Goal: Task Accomplishment & Management: Use online tool/utility

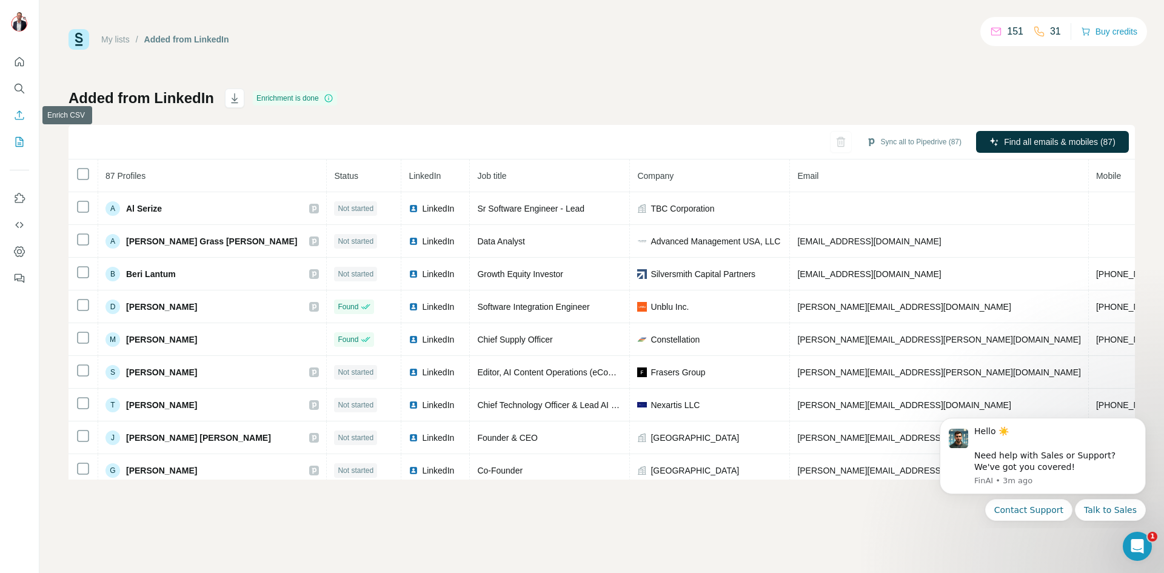
click at [17, 116] on icon "Enrich CSV" at bounding box center [19, 115] width 12 height 12
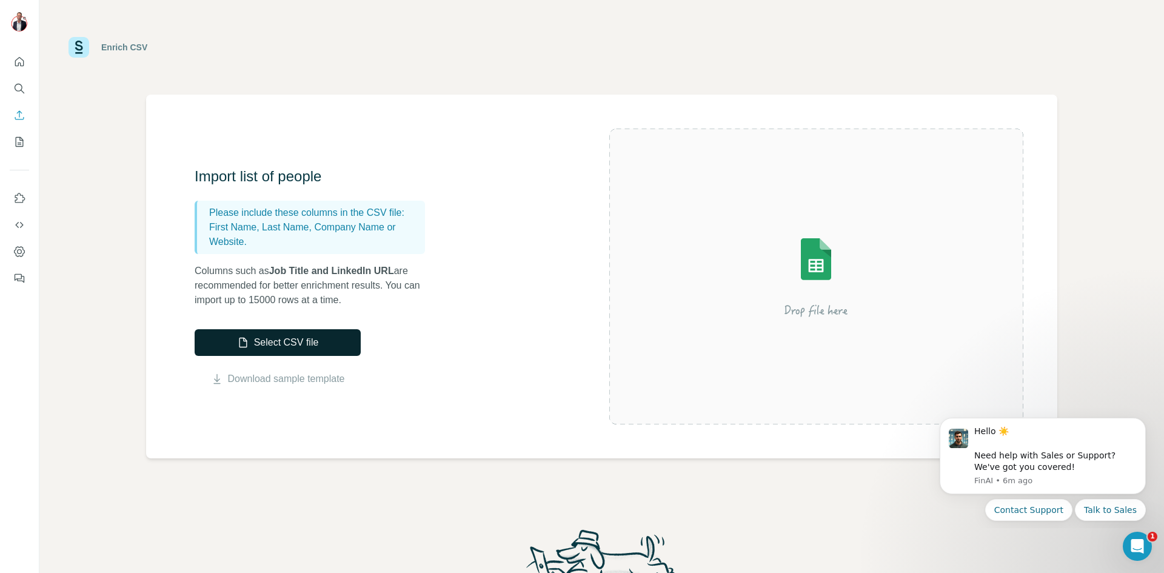
click at [279, 340] on button "Select CSV file" at bounding box center [278, 342] width 166 height 27
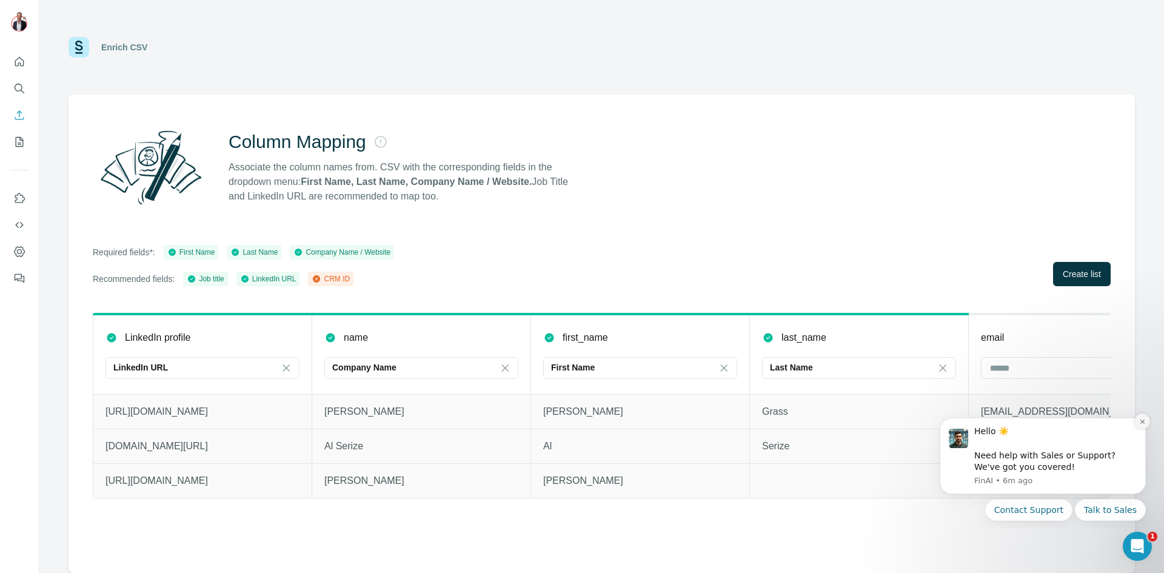
click at [1142, 422] on icon "Dismiss notification" at bounding box center [1141, 421] width 4 height 4
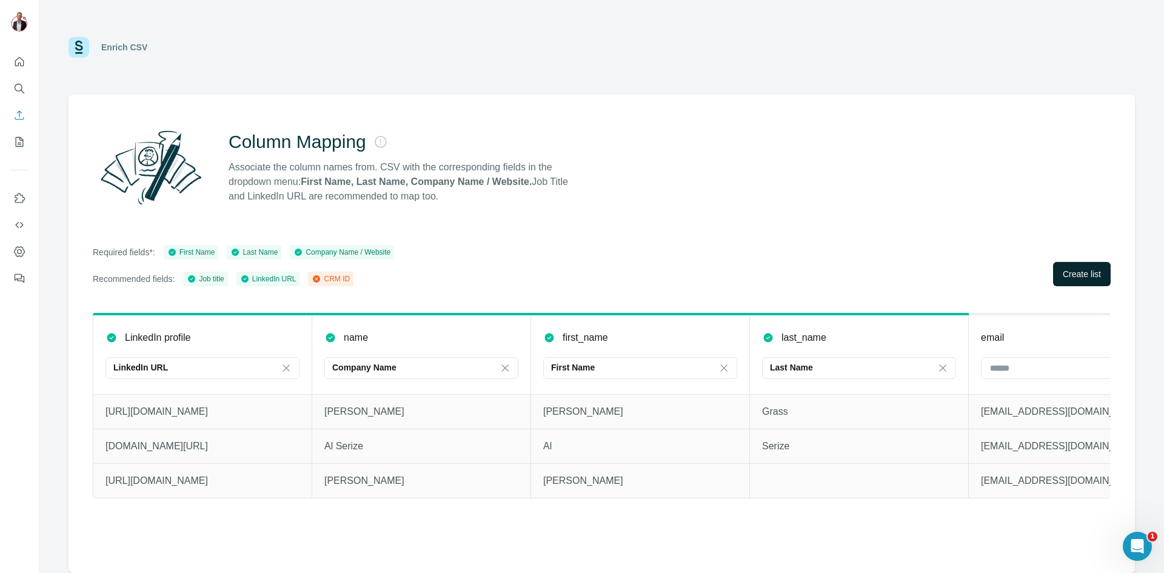
click at [1078, 268] on span "Create list" at bounding box center [1081, 274] width 38 height 12
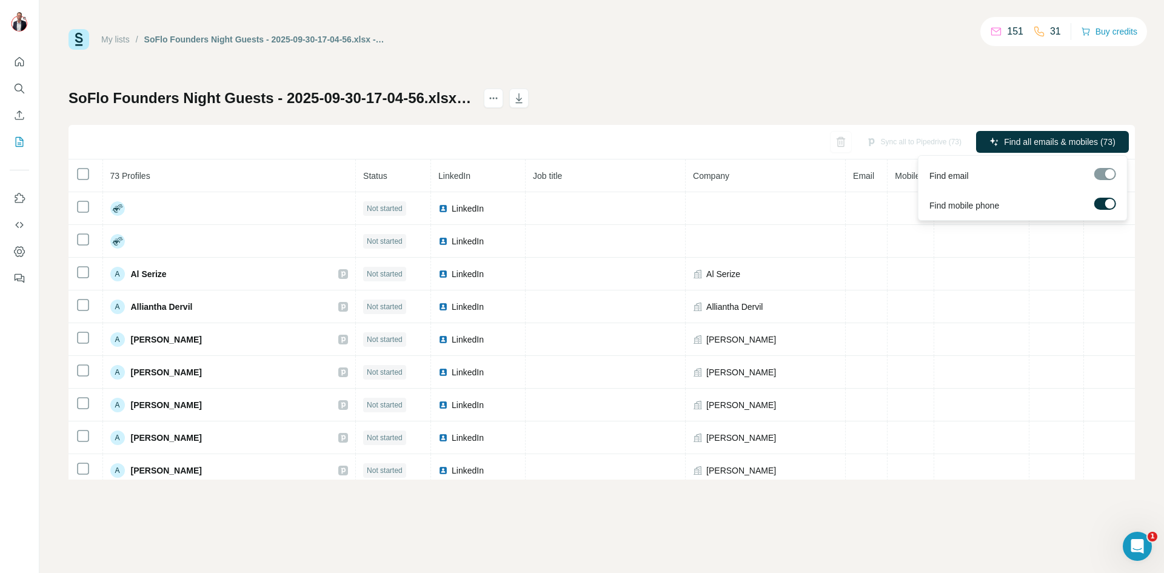
click at [1102, 205] on label at bounding box center [1105, 204] width 22 height 12
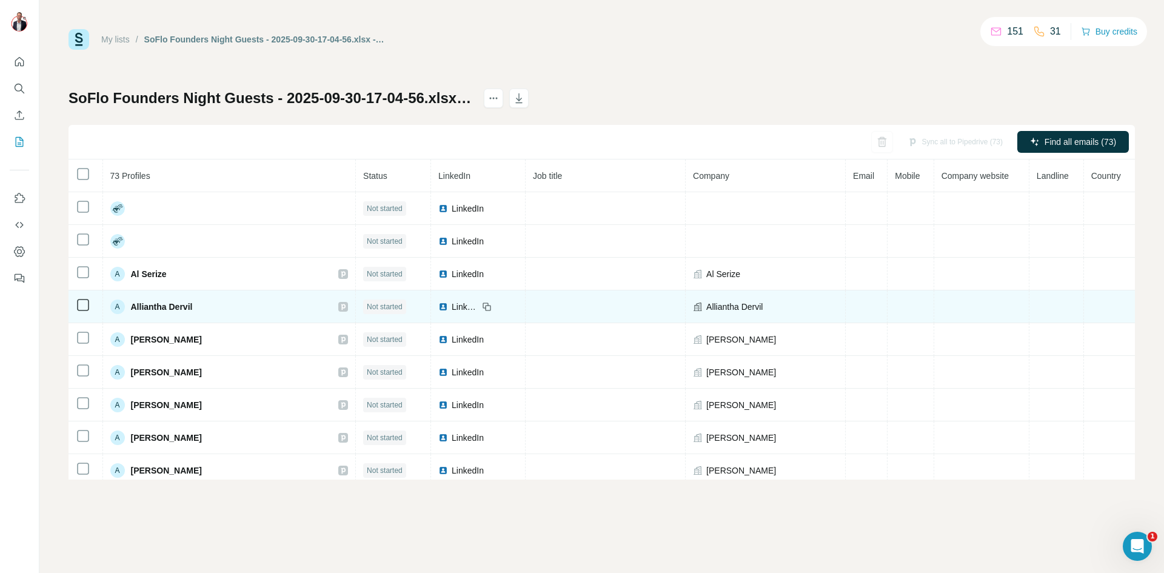
click at [914, 292] on td at bounding box center [910, 306] width 46 height 33
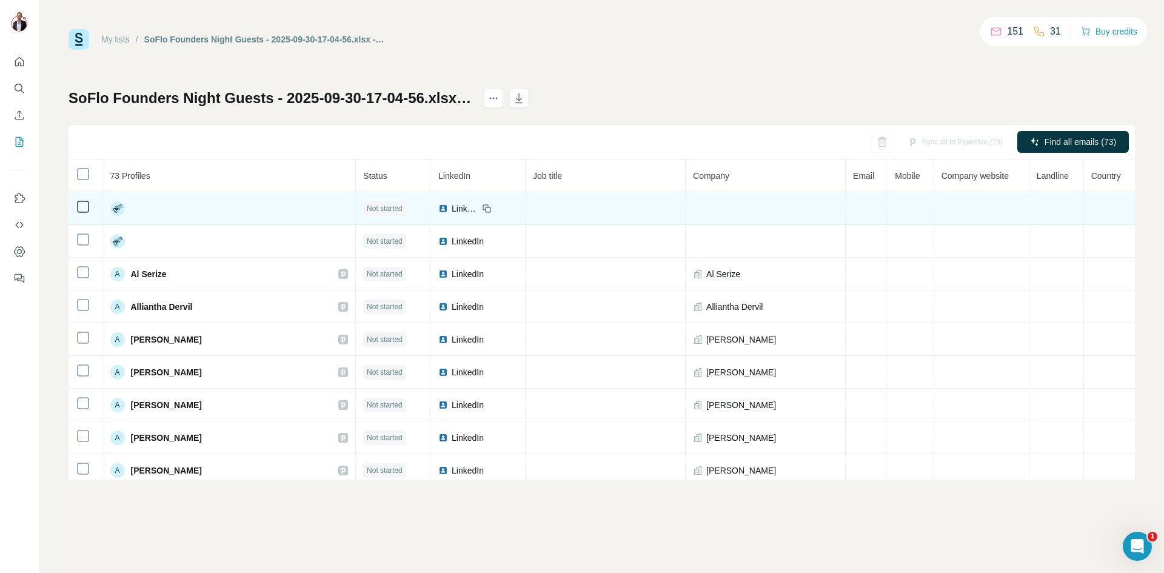
click at [452, 208] on span "LinkedIn" at bounding box center [465, 208] width 27 height 12
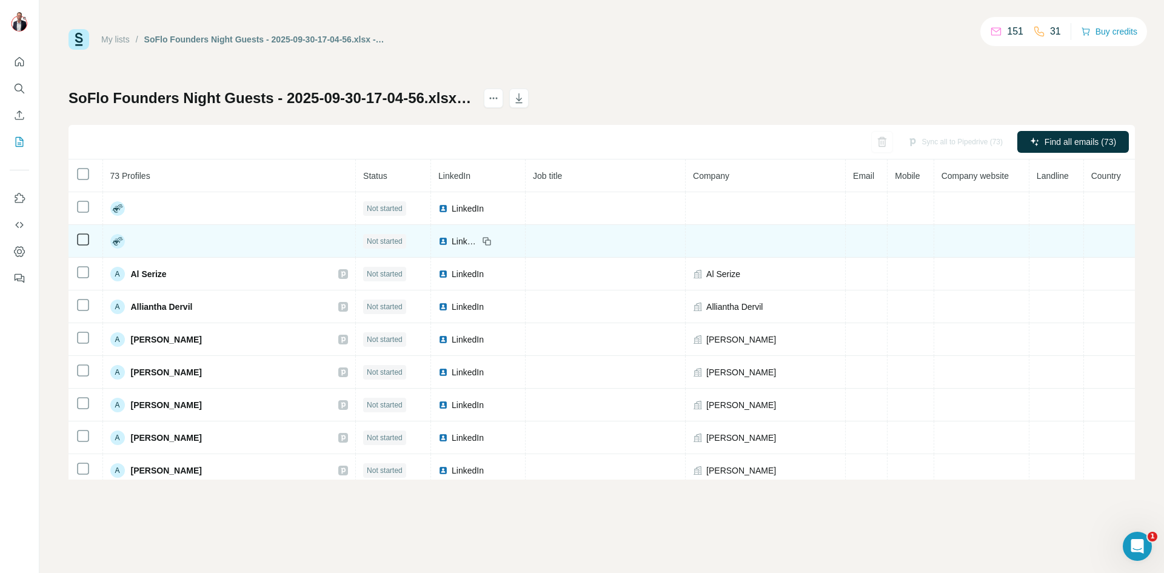
click at [119, 242] on rect at bounding box center [117, 241] width 15 height 15
click at [158, 241] on div at bounding box center [229, 241] width 238 height 15
click at [452, 240] on span "LinkedIn" at bounding box center [465, 241] width 27 height 12
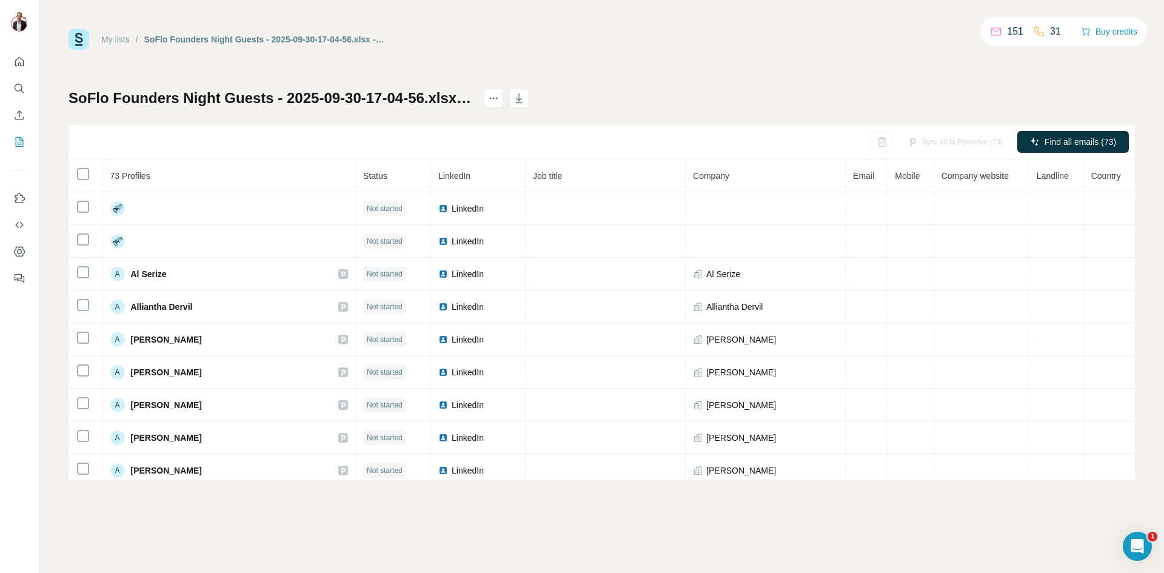
click at [953, 138] on div "Sync all to Pipedrive (73)" at bounding box center [955, 142] width 112 height 22
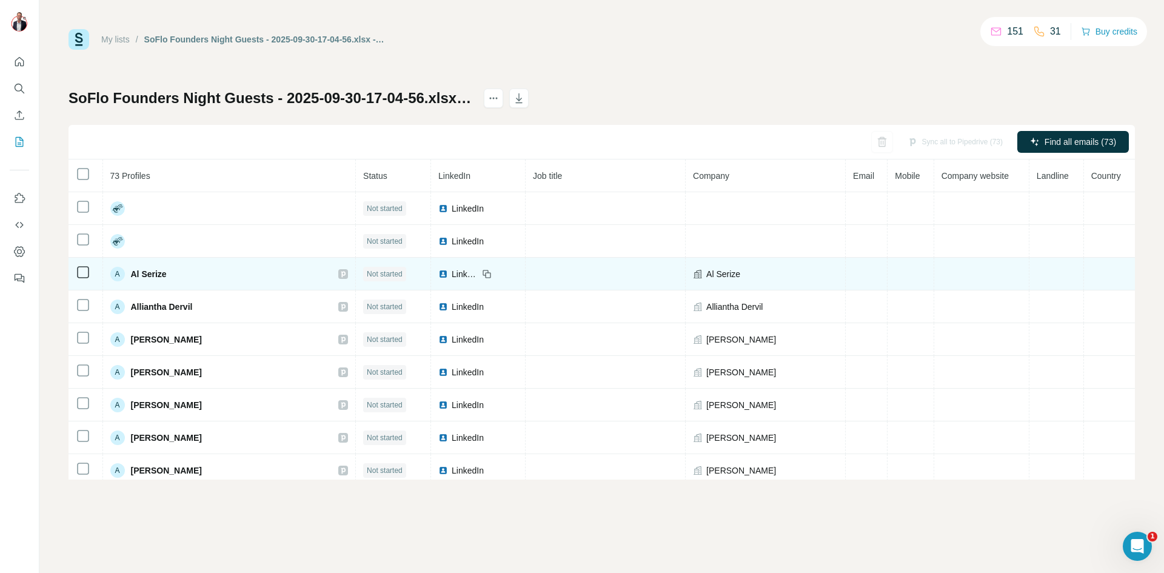
click at [719, 275] on span "Al Serize" at bounding box center [723, 274] width 34 height 12
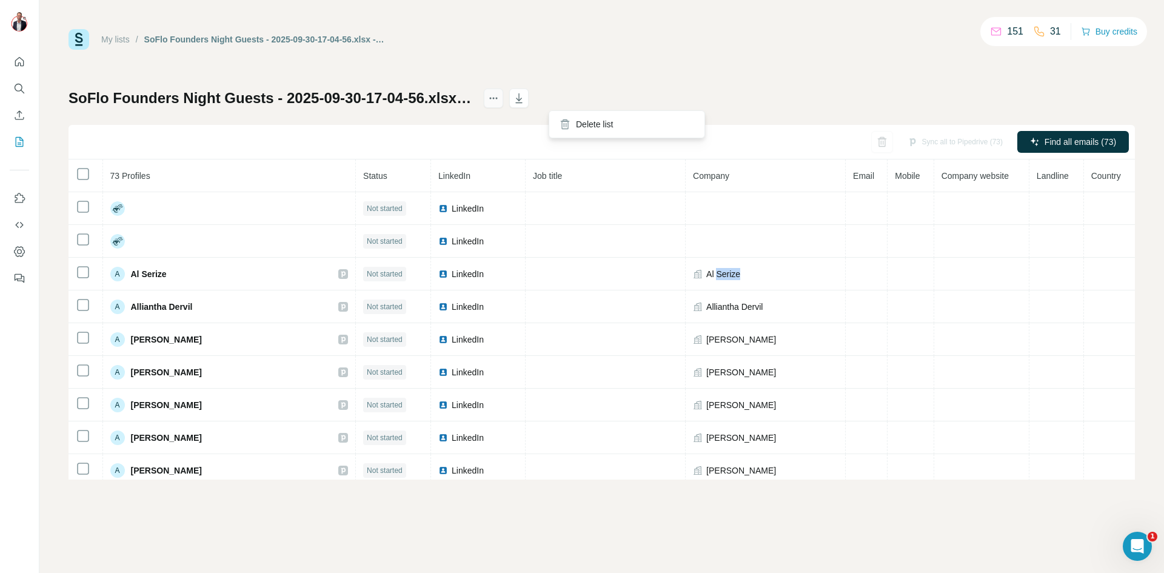
click at [499, 100] on icon "actions" at bounding box center [493, 98] width 12 height 12
click at [575, 121] on div "Delete list" at bounding box center [627, 124] width 150 height 22
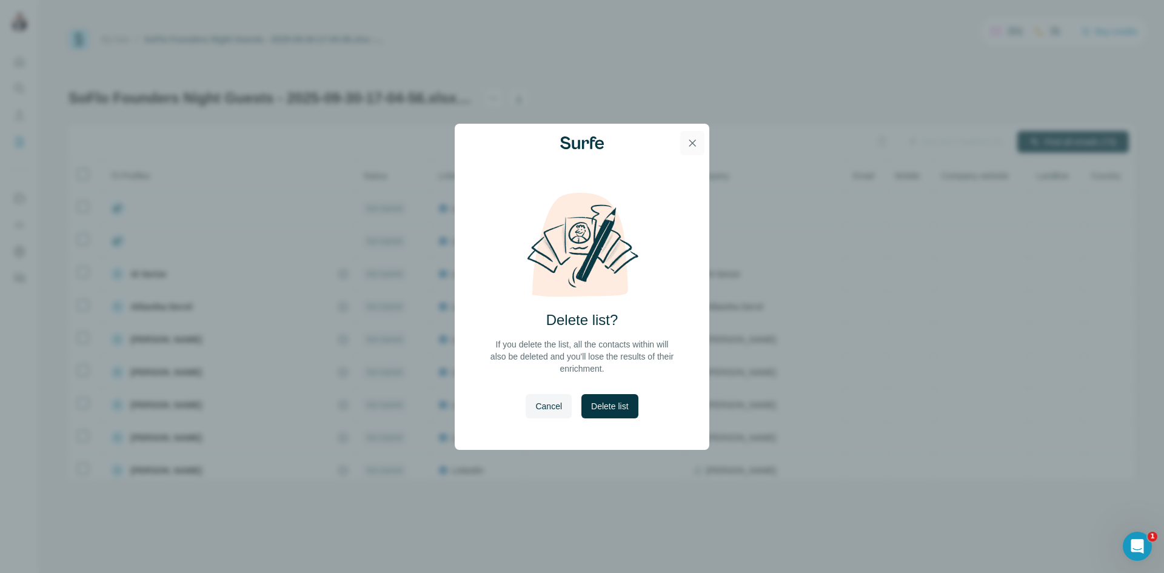
click at [692, 142] on icon "button" at bounding box center [692, 142] width 7 height 7
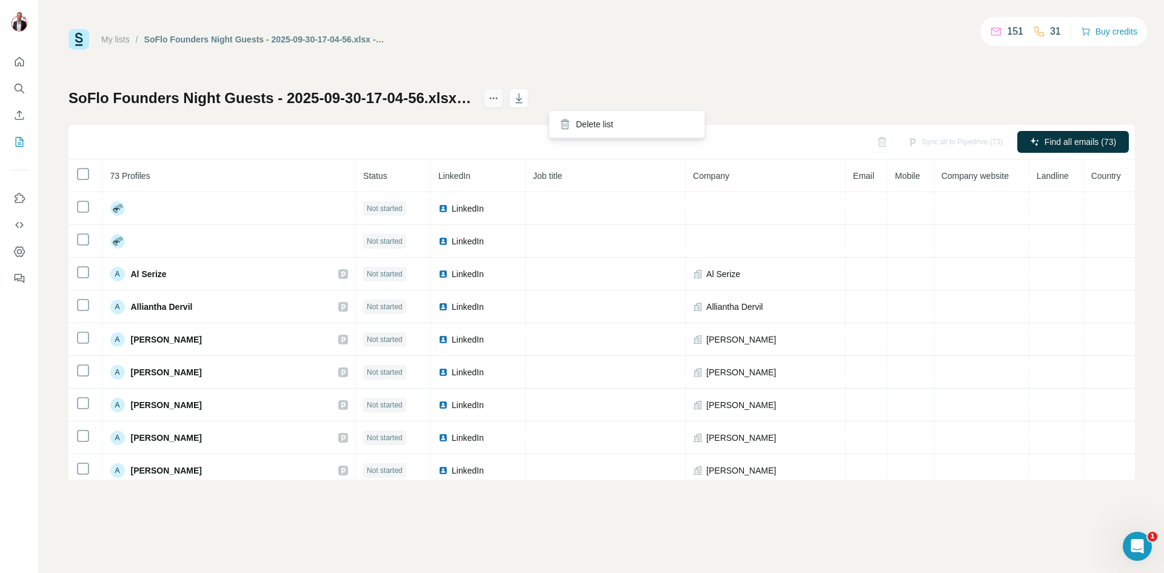
click at [499, 99] on icon "actions" at bounding box center [493, 98] width 12 height 12
click at [567, 124] on icon at bounding box center [565, 124] width 12 height 12
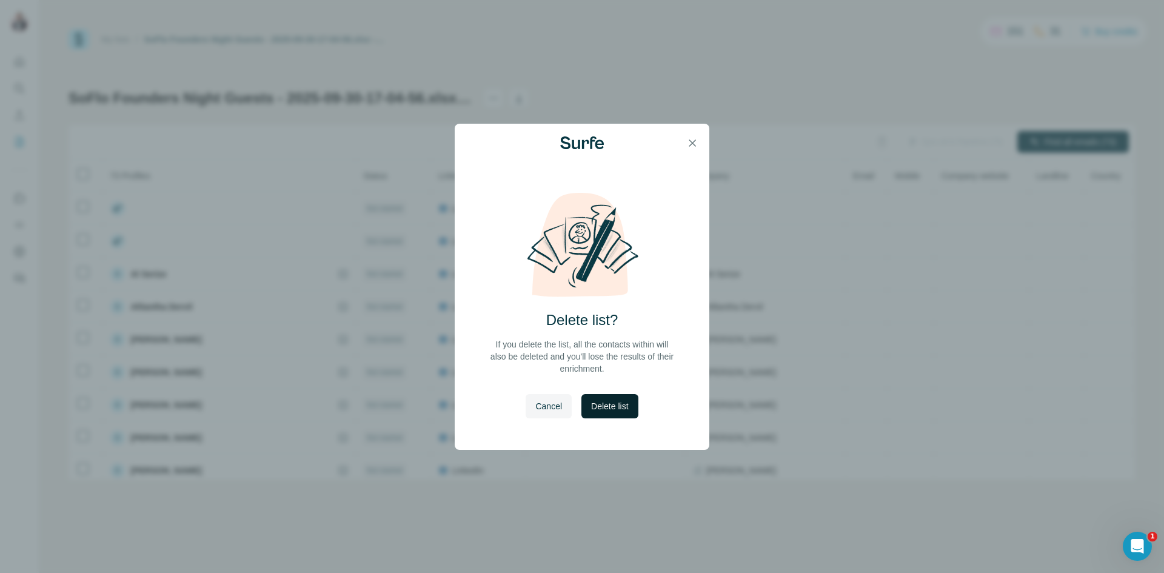
click at [609, 411] on span "Delete list" at bounding box center [609, 406] width 37 height 12
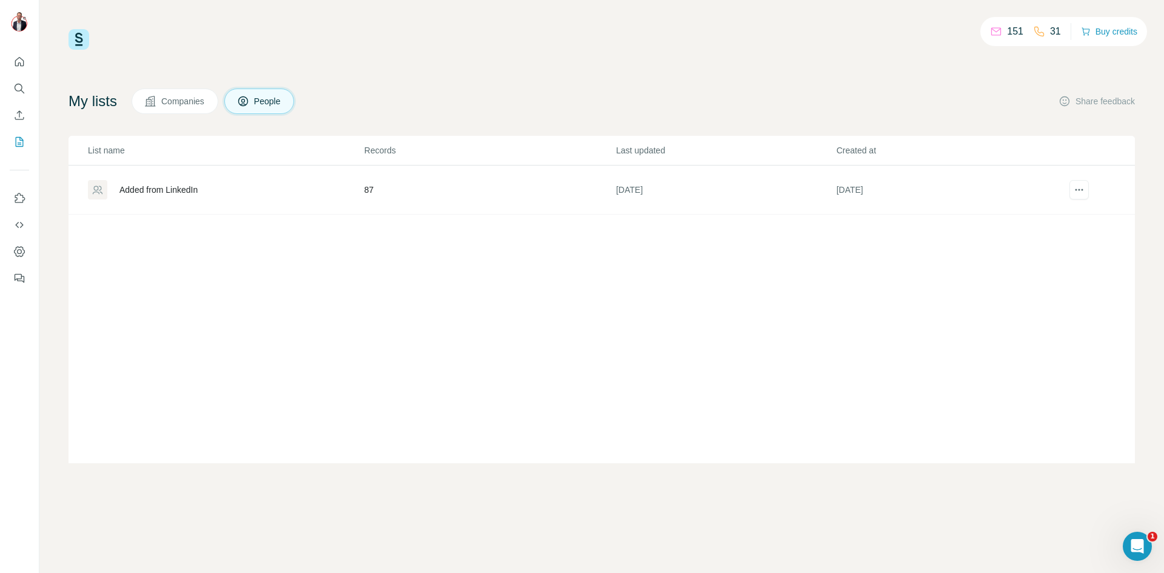
click at [190, 189] on div "Added from LinkedIn" at bounding box center [158, 190] width 78 height 12
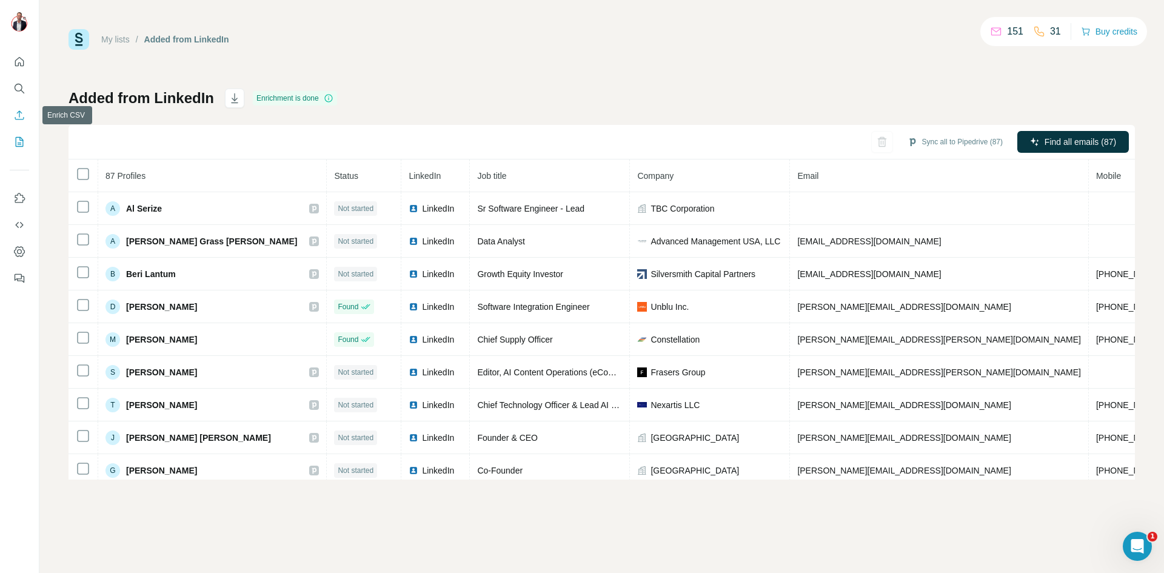
click at [19, 117] on icon "Enrich CSV" at bounding box center [19, 114] width 9 height 9
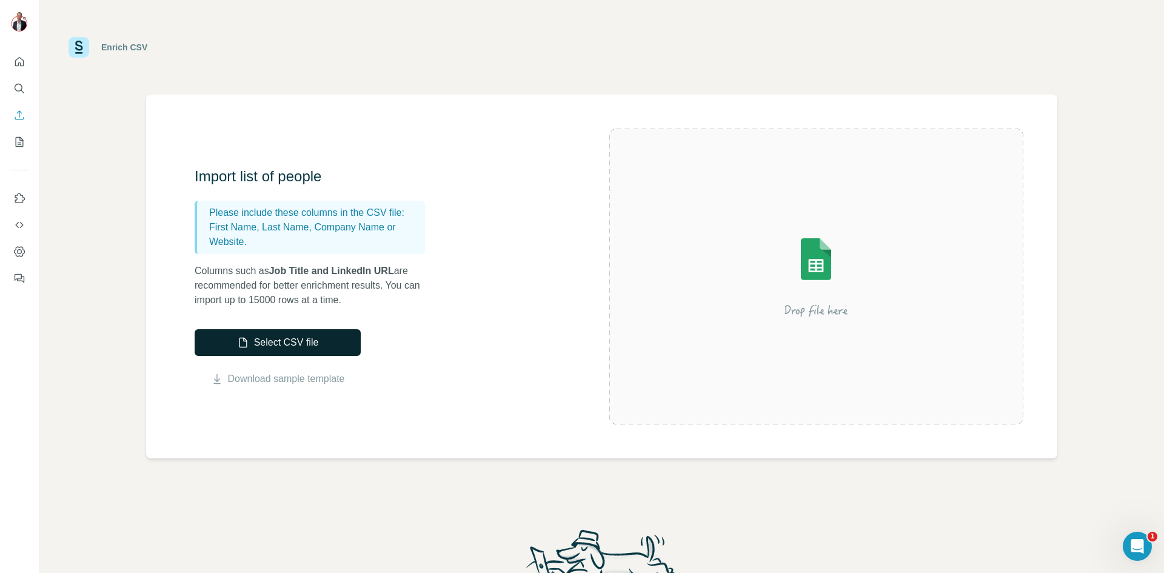
click at [340, 339] on button "Select CSV file" at bounding box center [278, 342] width 166 height 27
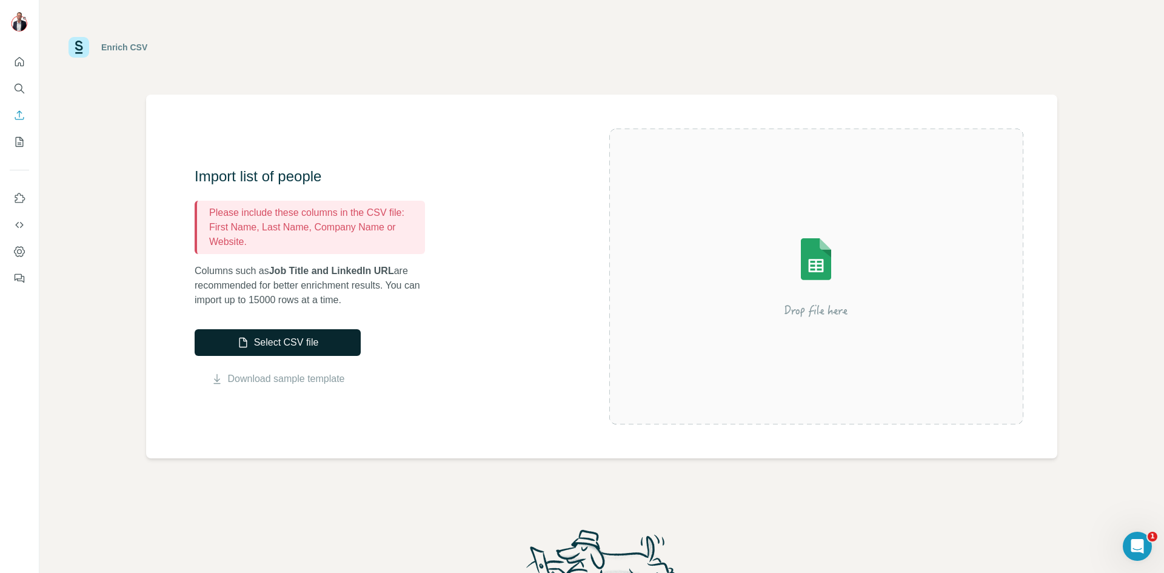
click at [251, 342] on button "Select CSV file" at bounding box center [278, 342] width 166 height 27
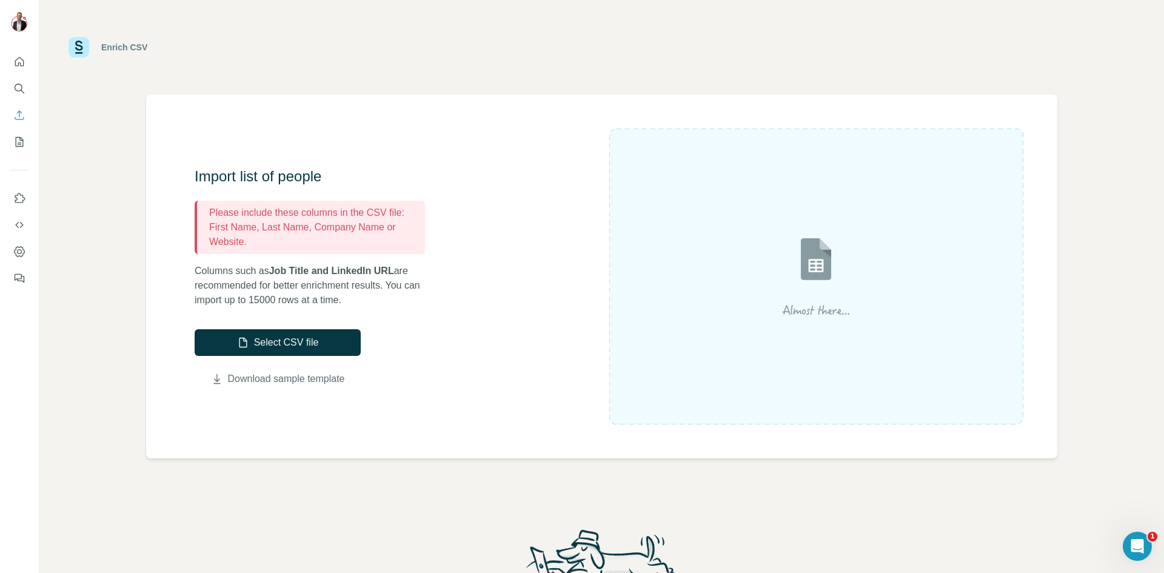
click at [228, 382] on link "Download sample template" at bounding box center [286, 379] width 117 height 15
click at [639, 498] on div "Enrich CSV Import list of people Please include these columns in the CSV file: …" at bounding box center [601, 286] width 1124 height 573
click at [1133, 538] on icon "Open Intercom Messenger" at bounding box center [1135, 545] width 20 height 20
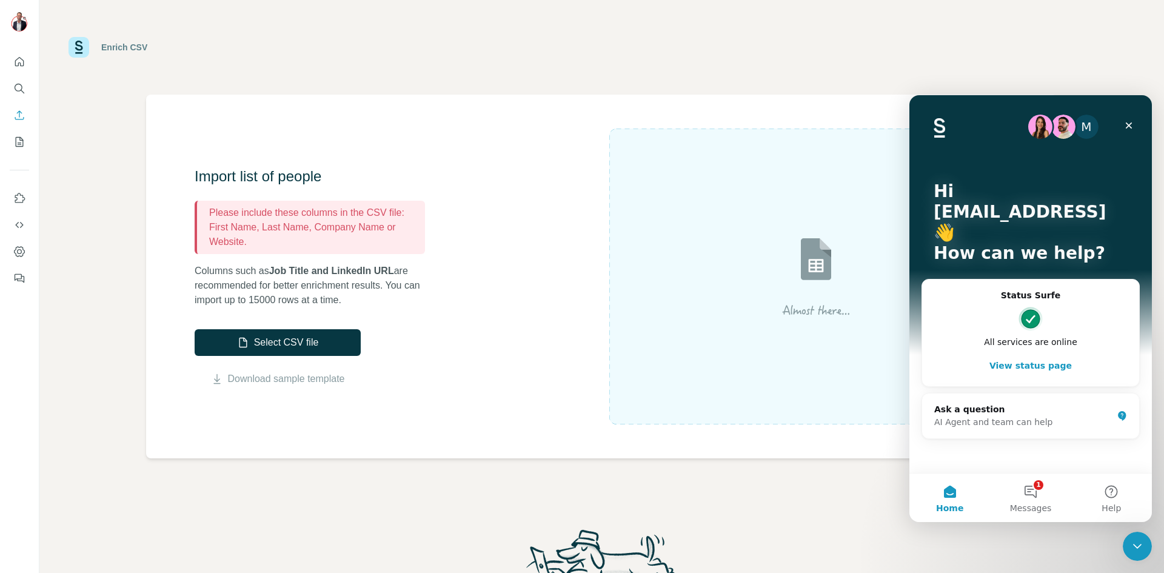
click at [832, 45] on div "Enrich CSV" at bounding box center [601, 47] width 1066 height 36
click at [1133, 122] on div "Close" at bounding box center [1129, 126] width 22 height 22
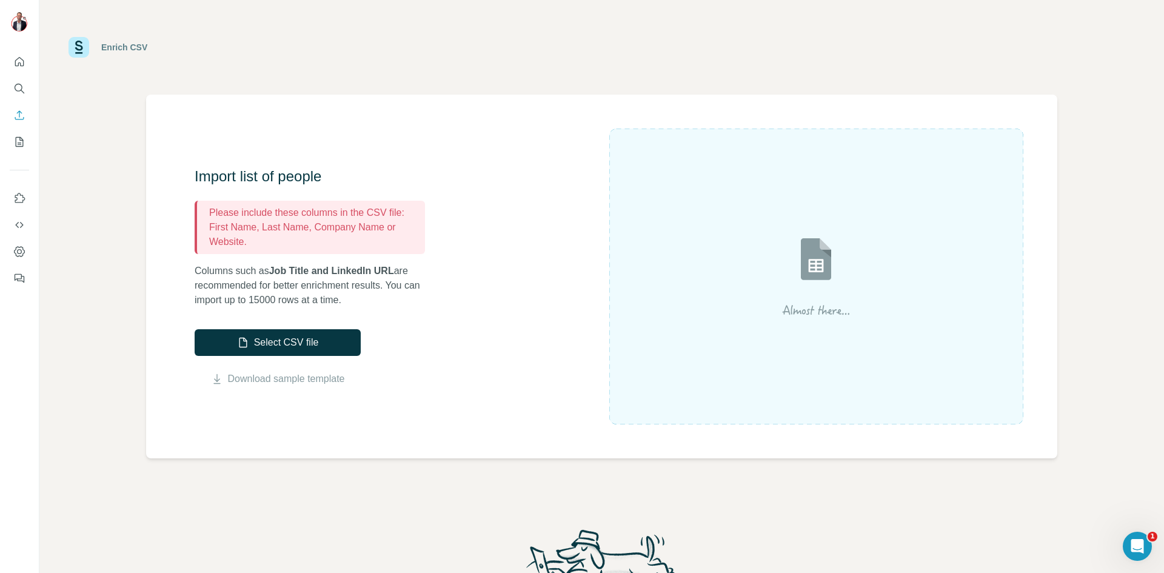
click at [805, 263] on img at bounding box center [816, 276] width 218 height 145
click at [24, 135] on button "My lists" at bounding box center [19, 142] width 19 height 22
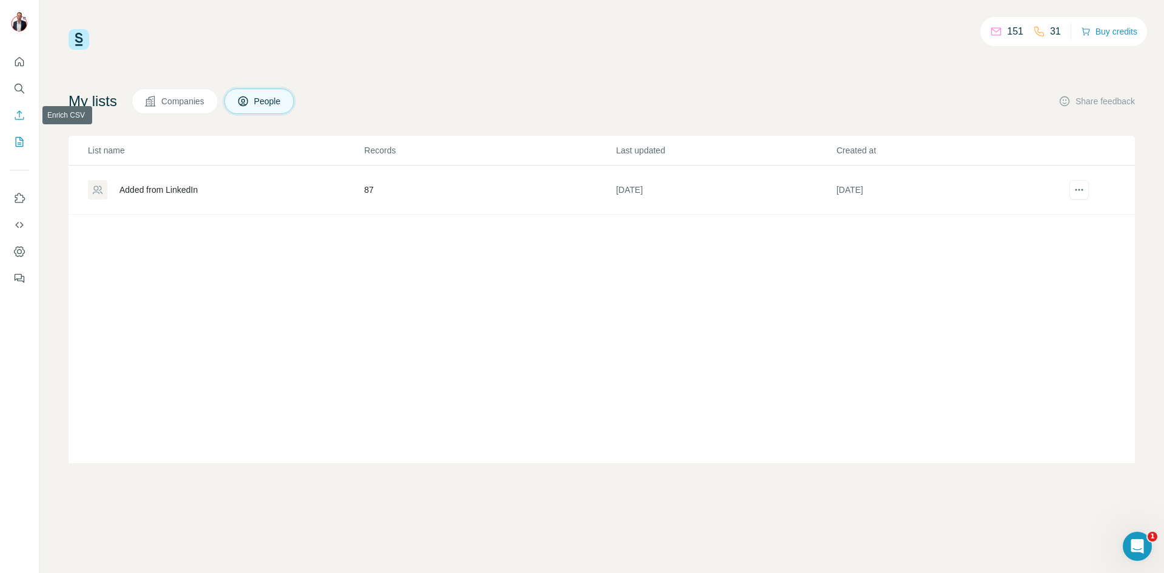
click at [22, 119] on icon "Enrich CSV" at bounding box center [19, 114] width 9 height 9
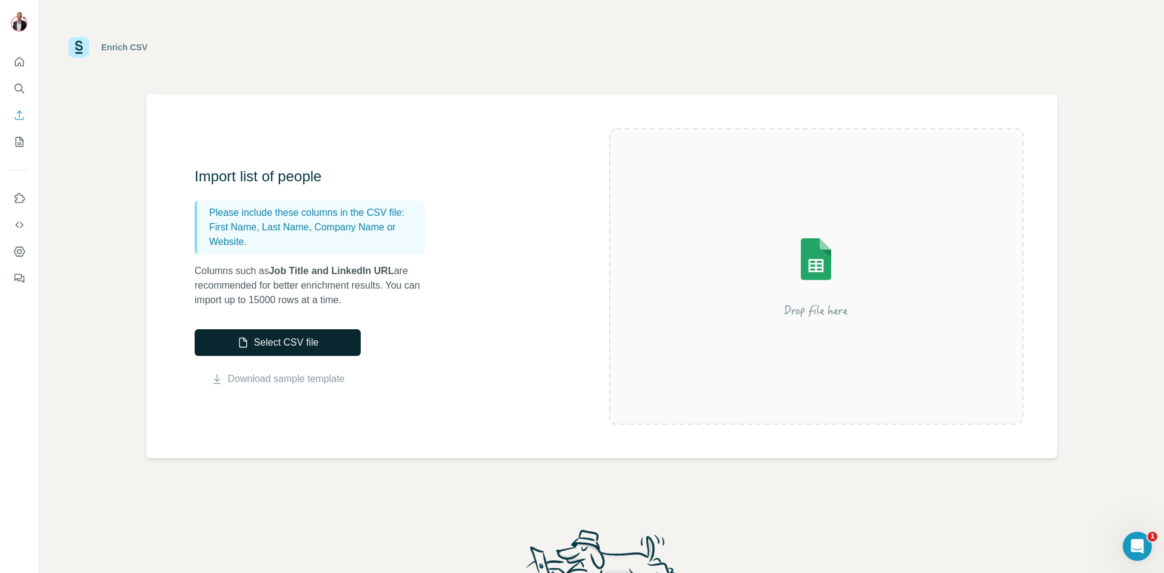
click at [312, 335] on button "Select CSV file" at bounding box center [278, 342] width 166 height 27
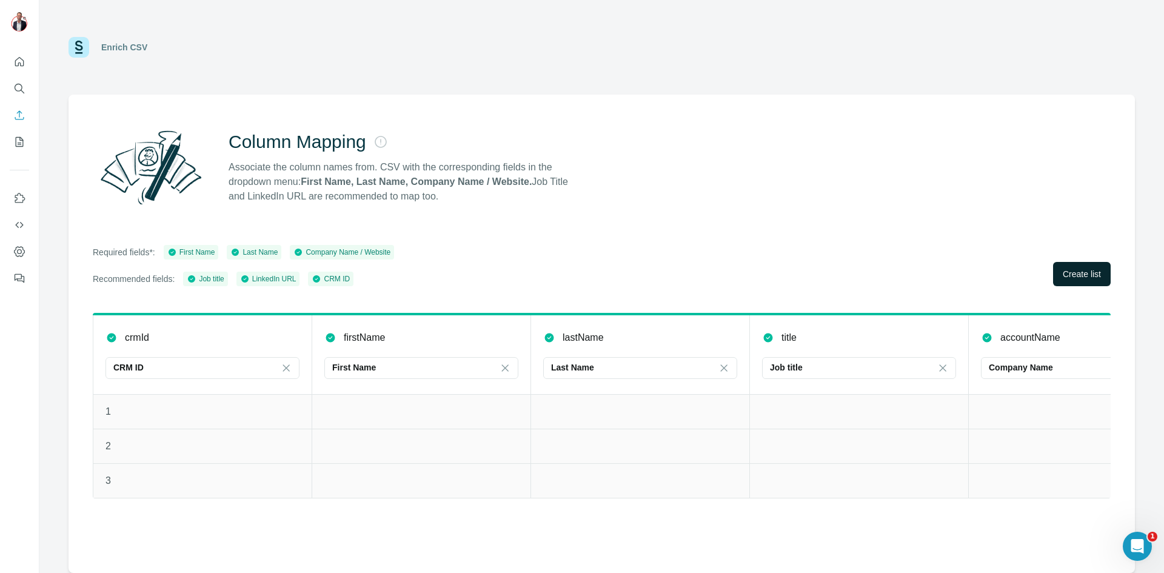
click at [1076, 277] on span "Create list" at bounding box center [1081, 274] width 38 height 12
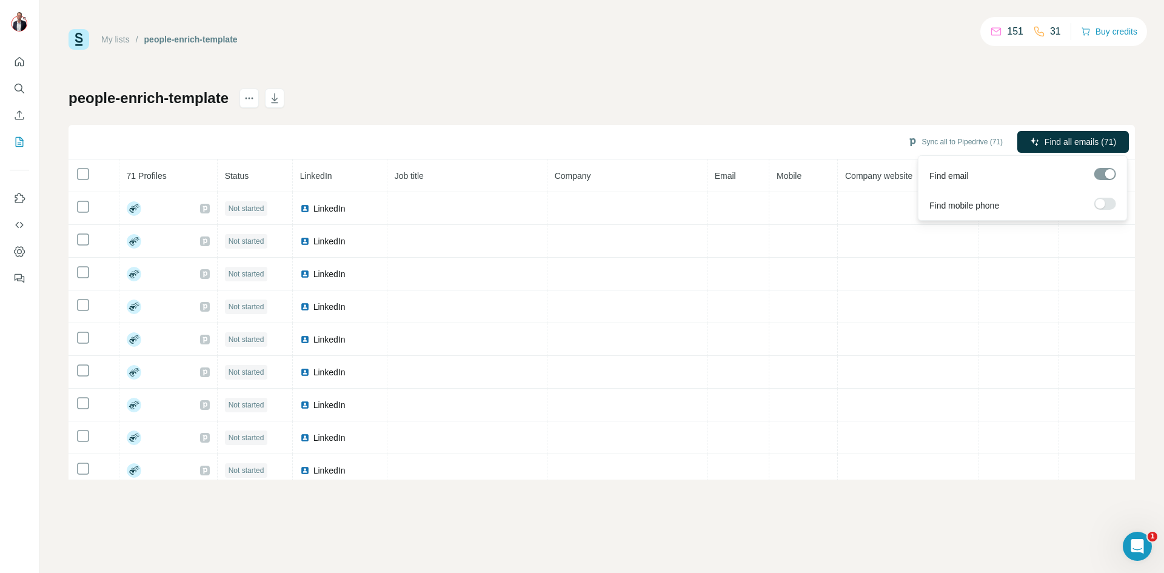
click at [1105, 179] on div at bounding box center [1105, 174] width 22 height 12
click at [1096, 173] on div at bounding box center [1105, 174] width 22 height 12
click at [1107, 176] on div at bounding box center [1105, 174] width 22 height 12
click at [1112, 176] on div at bounding box center [1105, 174] width 22 height 12
click at [1104, 172] on div at bounding box center [1105, 174] width 22 height 12
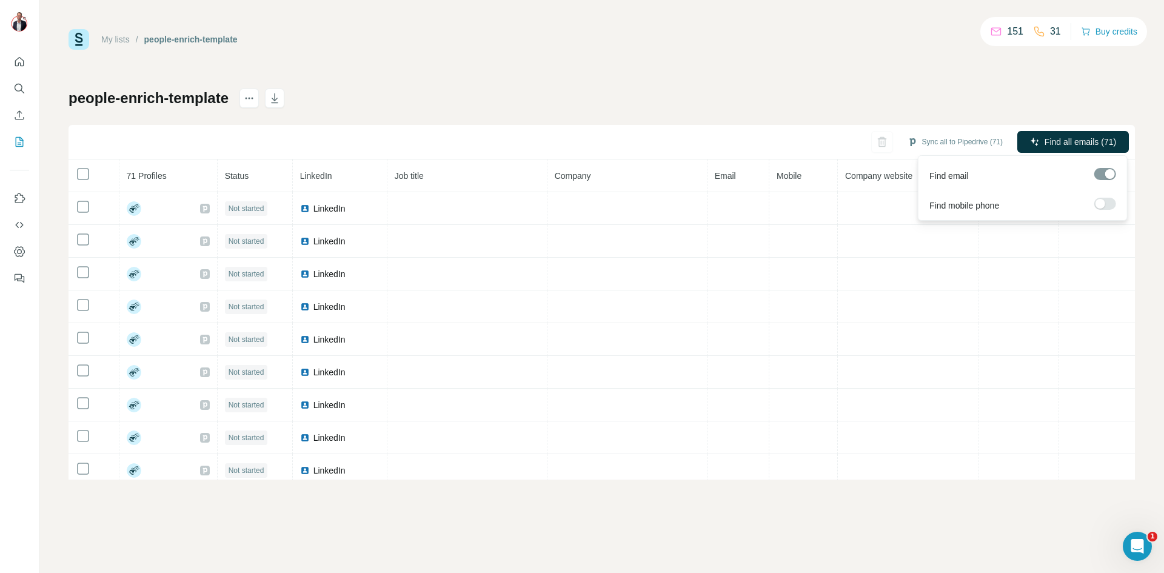
click at [1102, 174] on div at bounding box center [1105, 174] width 22 height 12
click at [1086, 141] on span "Find all emails (71)" at bounding box center [1080, 142] width 72 height 12
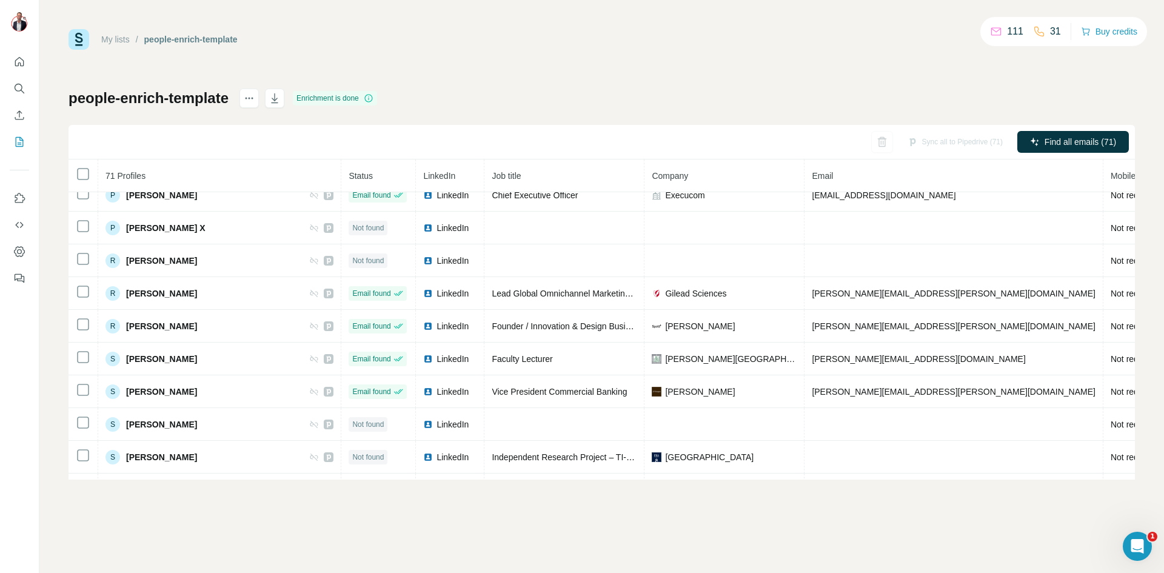
scroll to position [2010, 0]
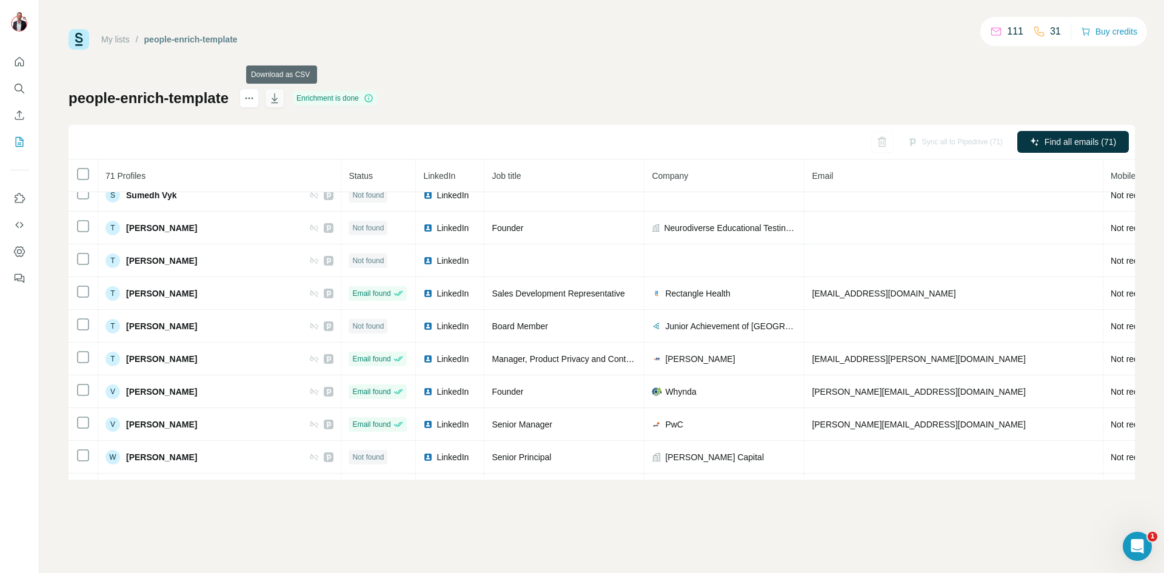
click at [281, 96] on icon "button" at bounding box center [274, 98] width 12 height 12
